Goal: Download file/media

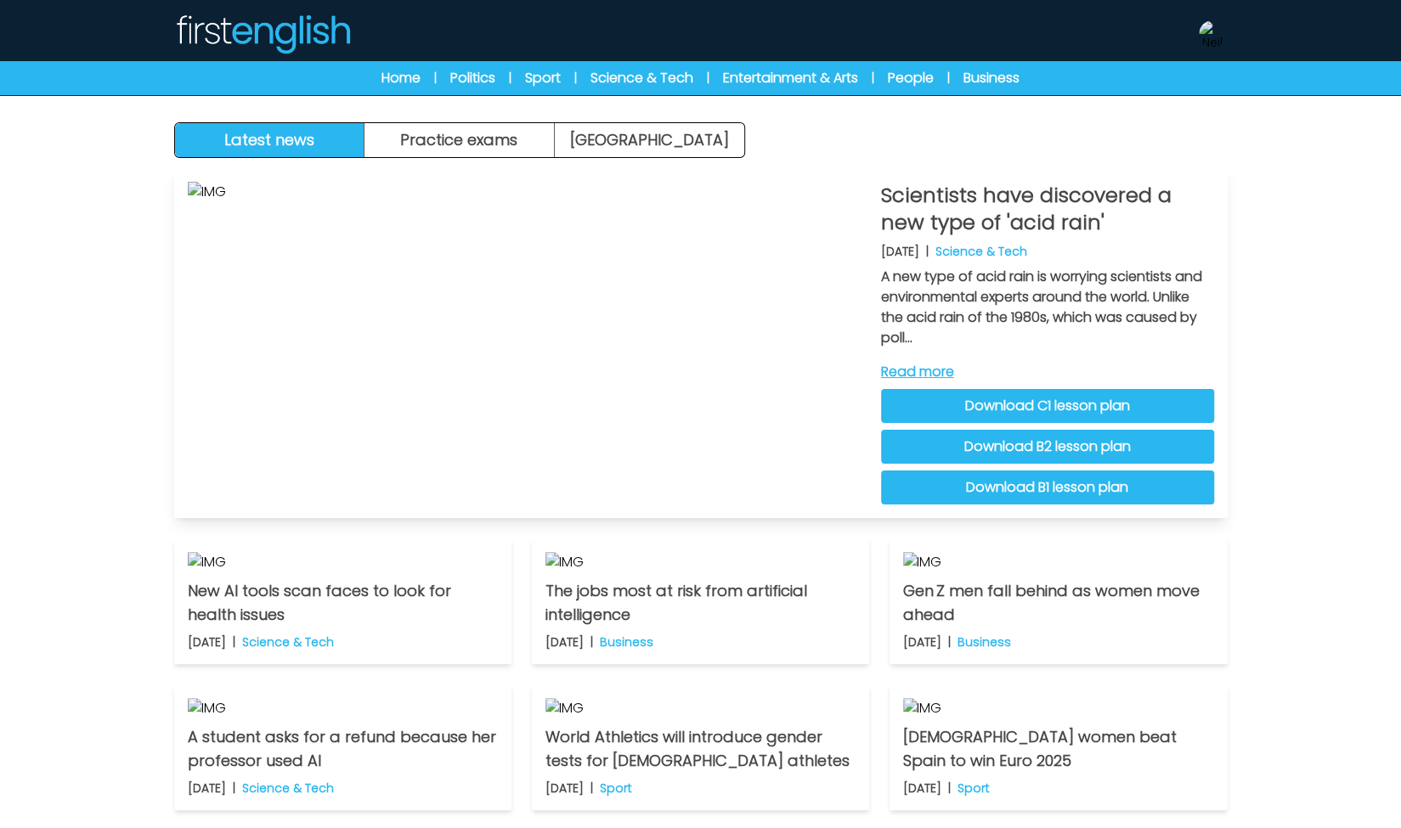
click at [1133, 407] on link "Download C1 lesson plan" at bounding box center [1047, 406] width 333 height 34
click at [1100, 444] on link "Download B2 lesson plan" at bounding box center [1047, 447] width 333 height 34
click at [1087, 485] on link "Download B1 lesson plan" at bounding box center [1047, 488] width 333 height 34
click at [1046, 493] on link "Download B1 lesson plan" at bounding box center [1047, 488] width 333 height 34
click at [530, 135] on button "Practice exams" at bounding box center [459, 140] width 190 height 34
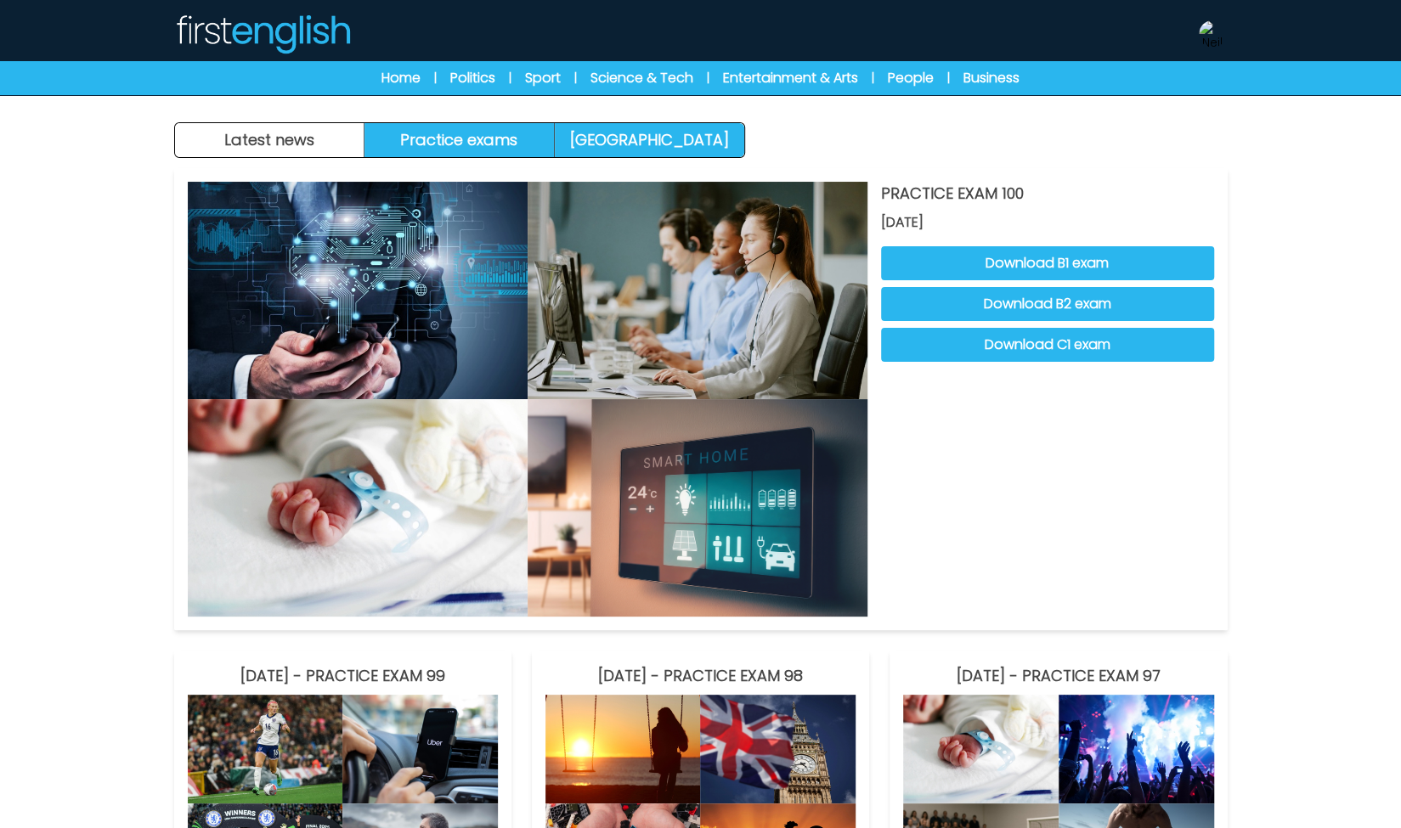
click at [640, 139] on link "[GEOGRAPHIC_DATA]" at bounding box center [649, 140] width 189 height 34
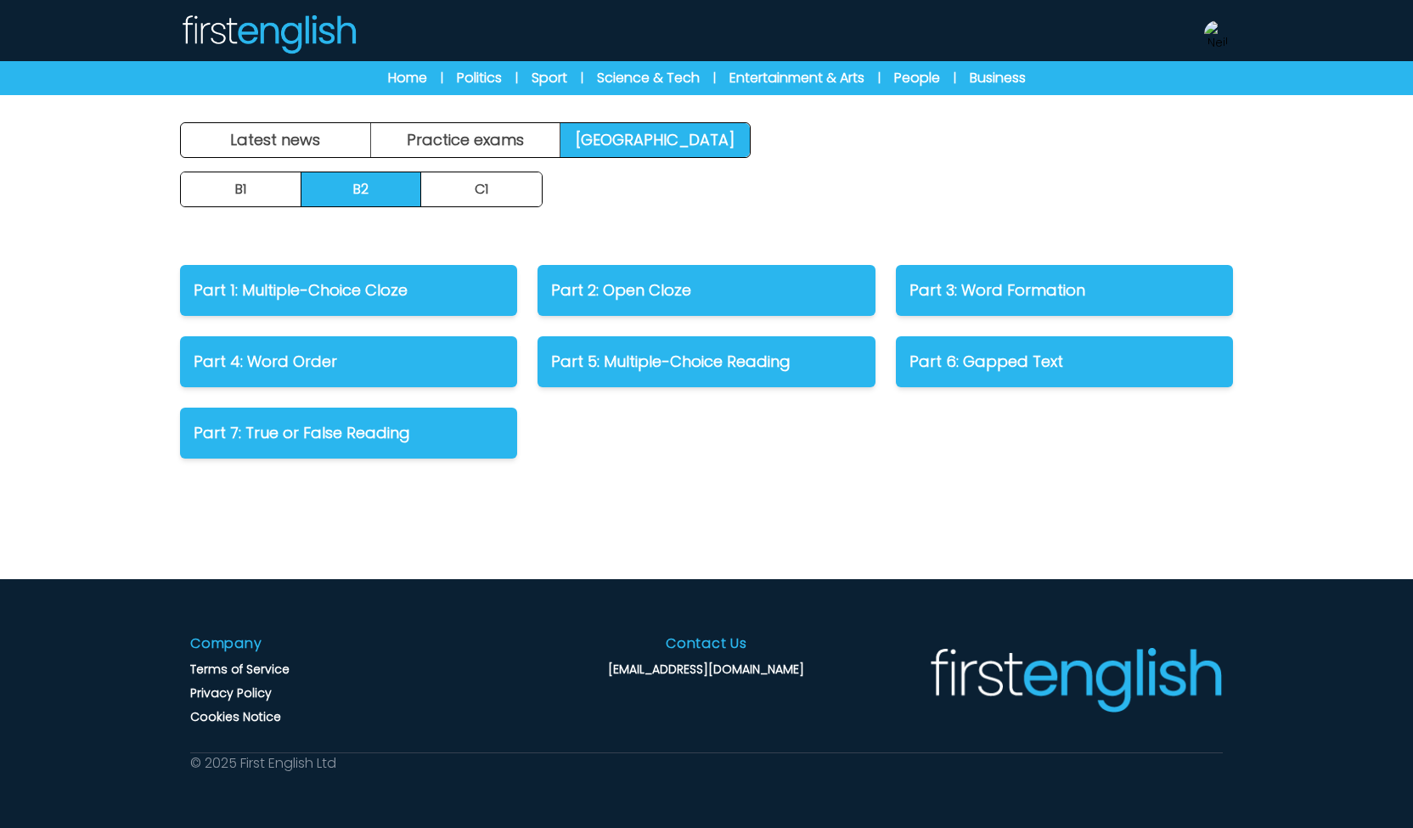
click at [309, 138] on link "Latest news" at bounding box center [276, 140] width 190 height 34
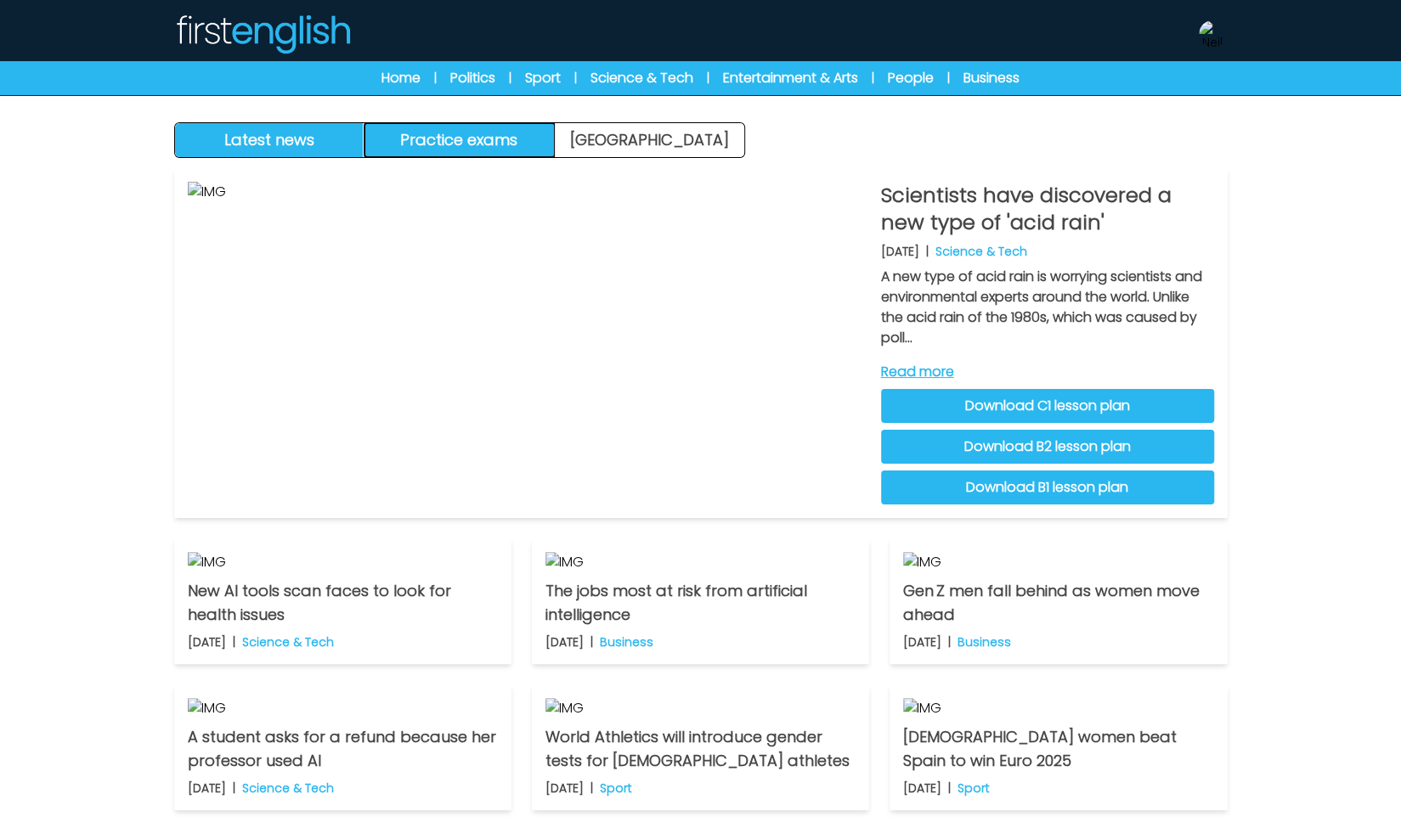
click at [522, 147] on button "Practice exams" at bounding box center [459, 140] width 190 height 34
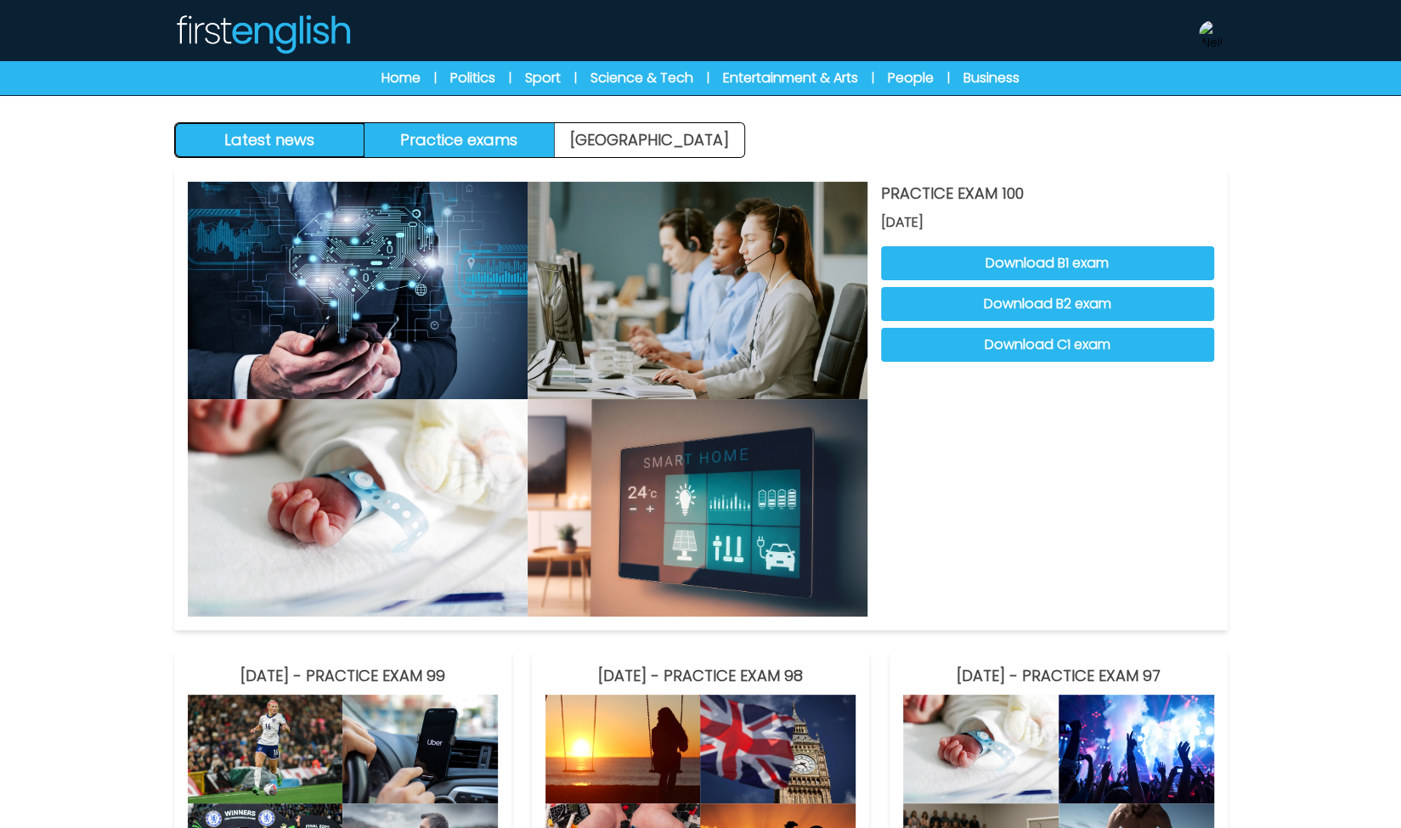
click at [316, 142] on button "Latest news" at bounding box center [270, 140] width 190 height 34
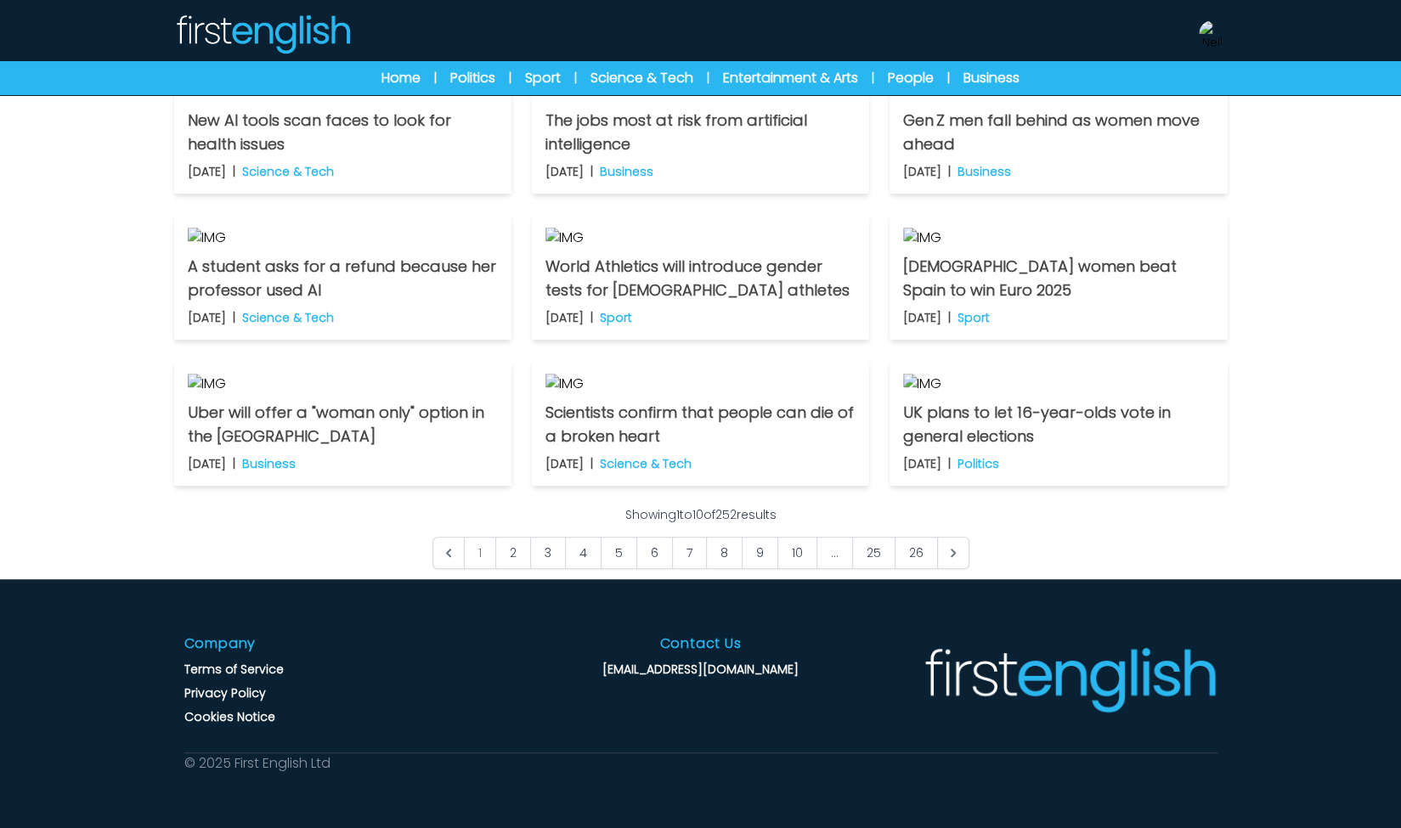
scroll to position [255, 0]
